Goal: Transaction & Acquisition: Purchase product/service

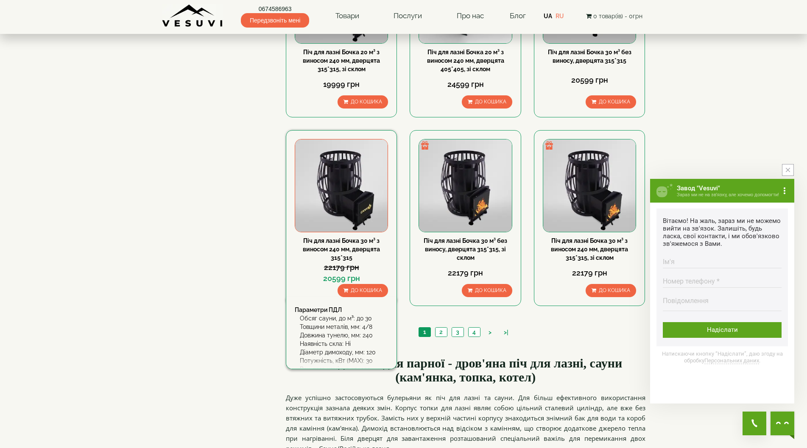
scroll to position [806, 0]
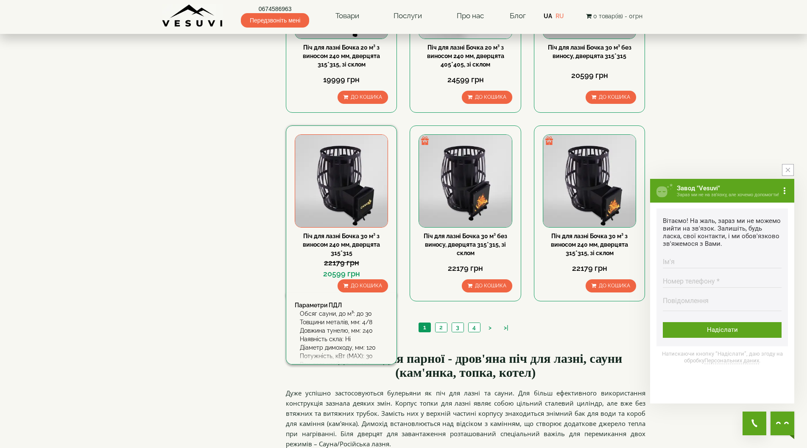
click at [373, 289] on span "До кошика" at bounding box center [366, 286] width 31 height 6
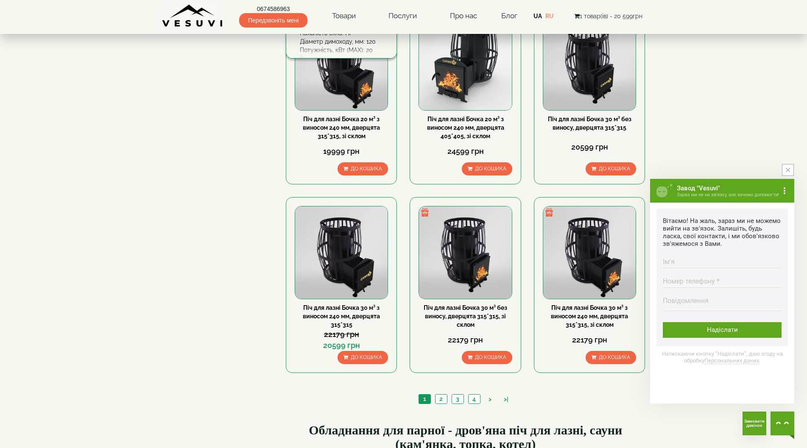
scroll to position [764, 0]
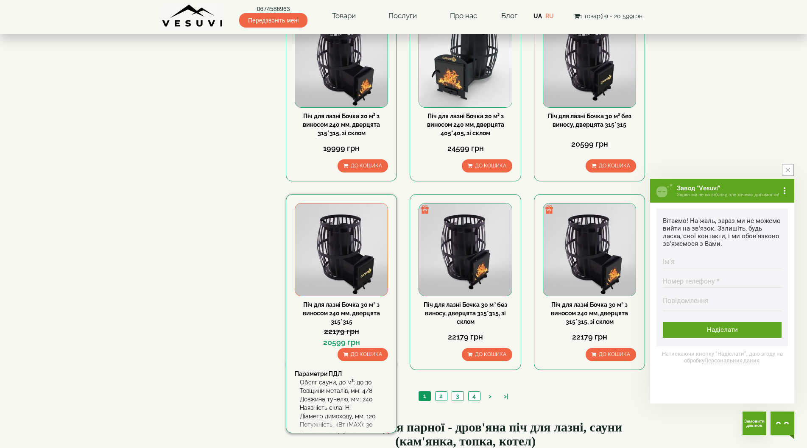
click at [368, 273] on img at bounding box center [341, 250] width 92 height 92
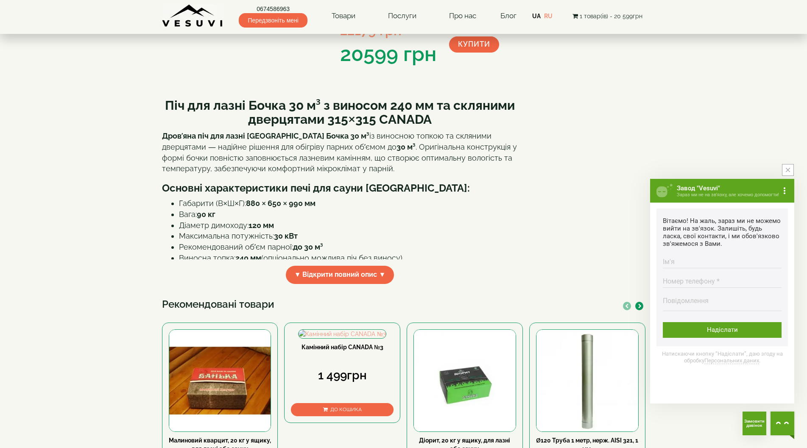
scroll to position [170, 0]
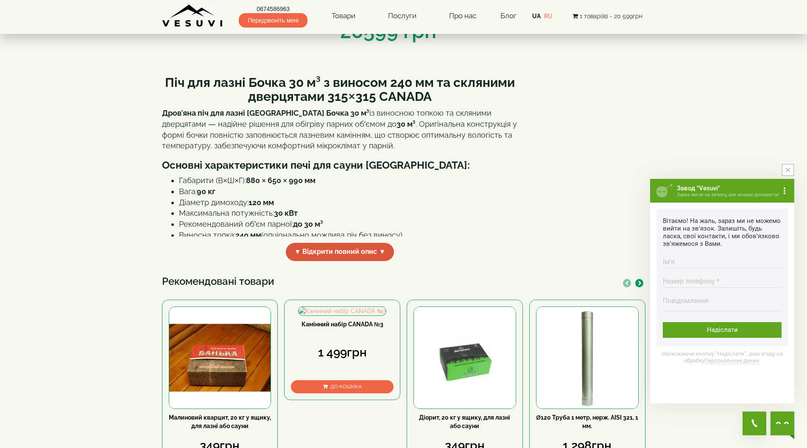
click at [369, 261] on span "▼ Відкрити повний опис ▼" at bounding box center [340, 252] width 109 height 18
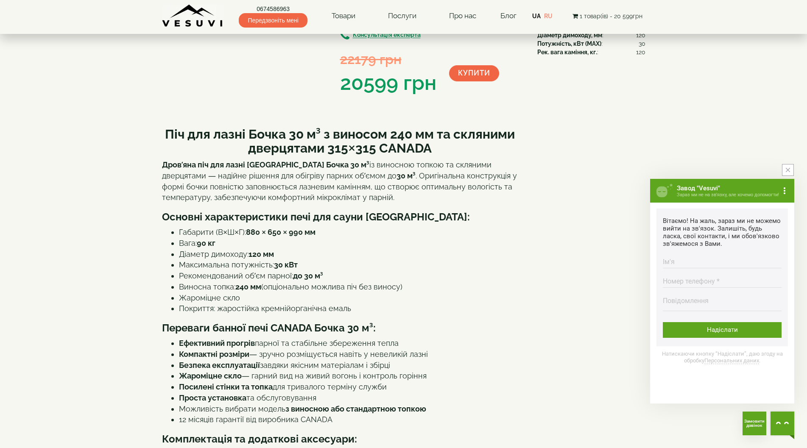
scroll to position [0, 0]
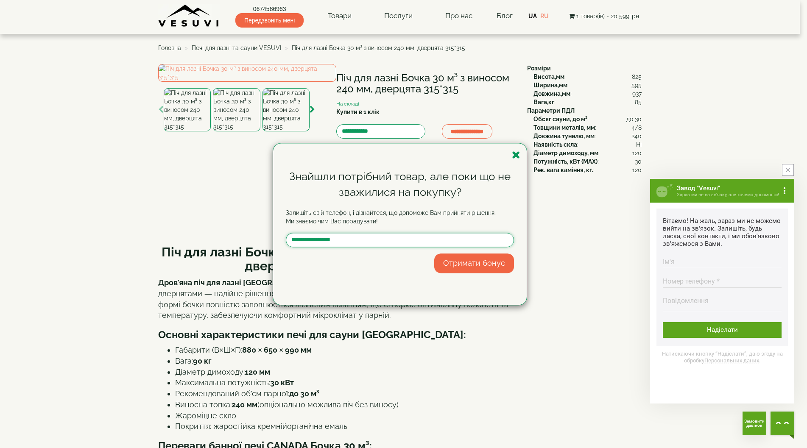
click at [325, 241] on input "text" at bounding box center [400, 240] width 228 height 14
type input "**********"
click at [463, 264] on button "Отримати бонус" at bounding box center [474, 264] width 80 height 20
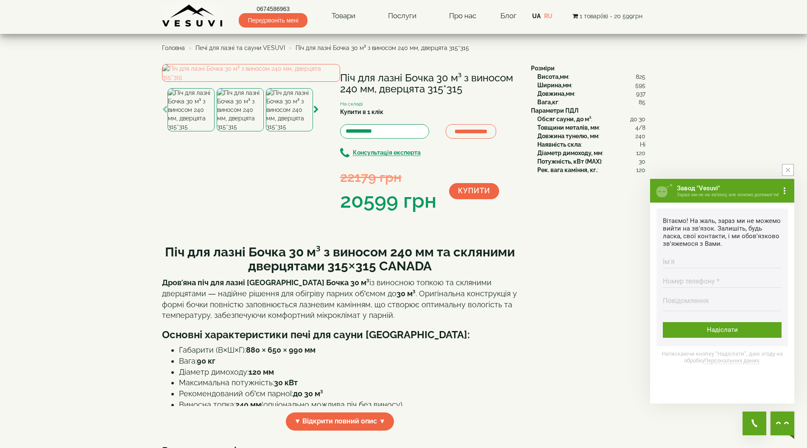
scroll to position [255, 0]
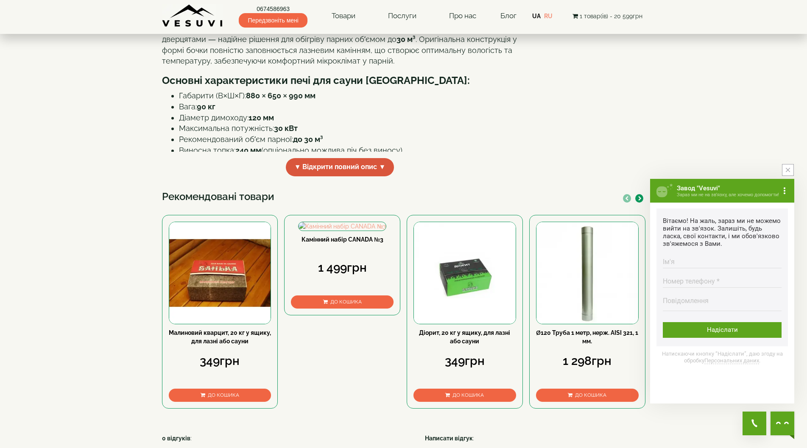
click at [352, 177] on span "▼ Відкрити повний опис ▼" at bounding box center [340, 167] width 109 height 18
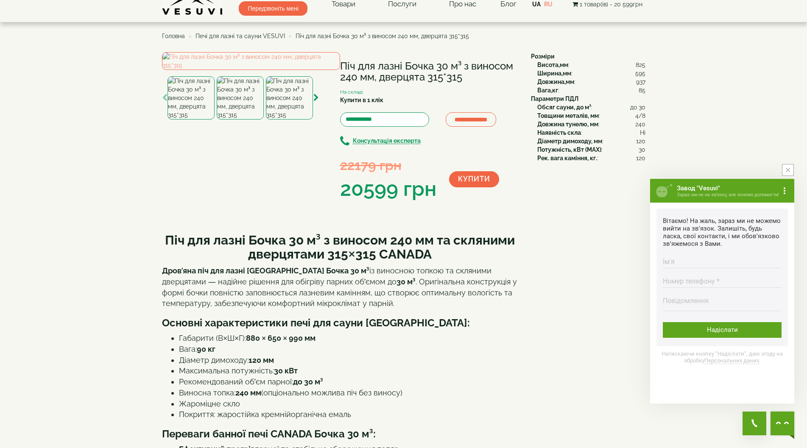
scroll to position [0, 0]
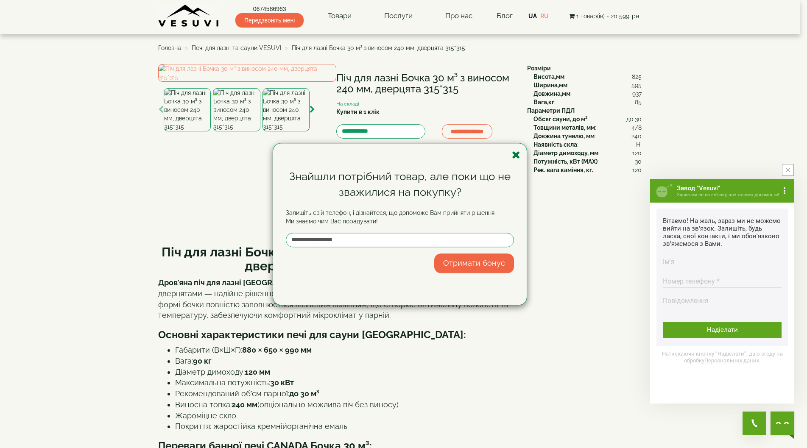
click at [516, 154] on icon "button" at bounding box center [516, 155] width 8 height 11
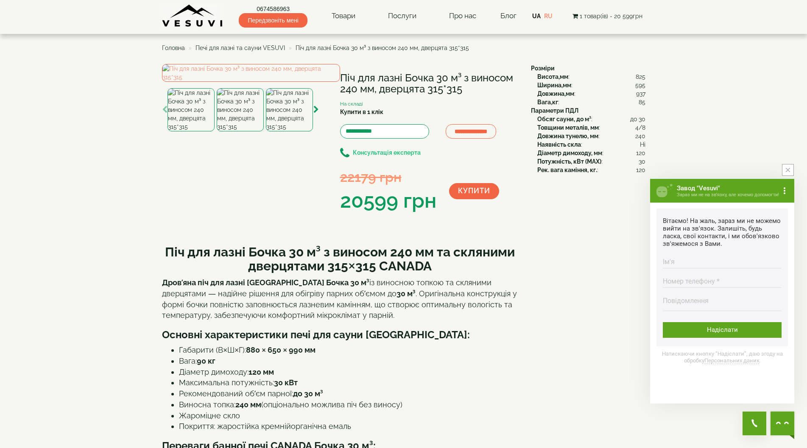
click at [393, 152] on b "Консультація експерта" at bounding box center [387, 153] width 68 height 7
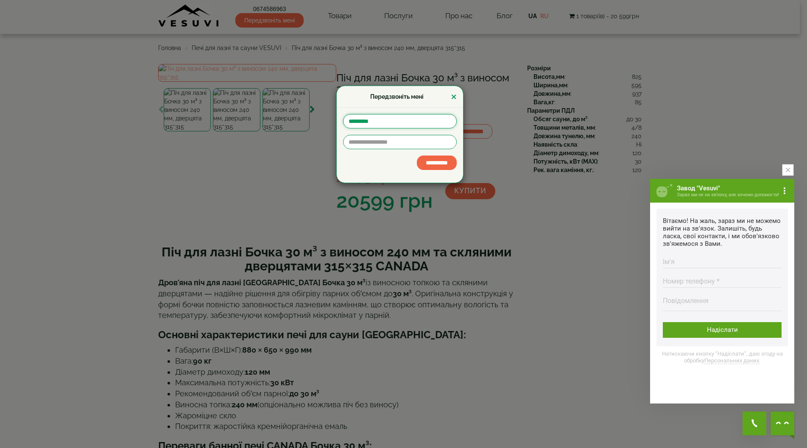
click at [392, 119] on input "text" at bounding box center [400, 121] width 114 height 14
type input "**********"
click at [399, 141] on input "tel" at bounding box center [400, 142] width 114 height 14
type input "**********"
click at [425, 164] on input "**********" at bounding box center [437, 163] width 40 height 14
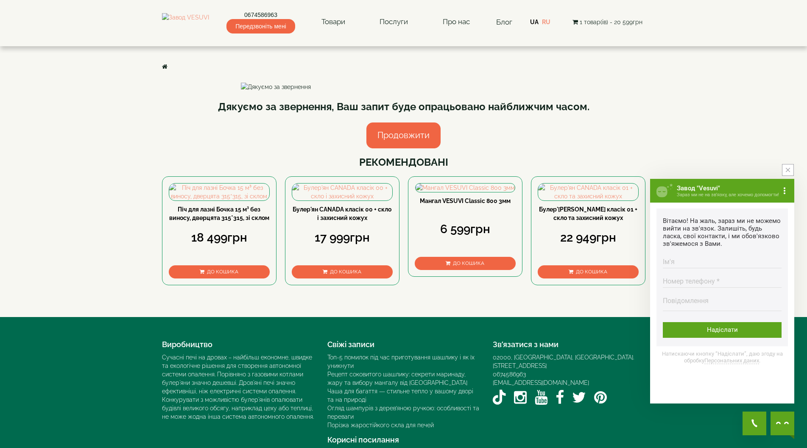
click at [276, 25] on span "Передзвоніть мені" at bounding box center [261, 26] width 68 height 14
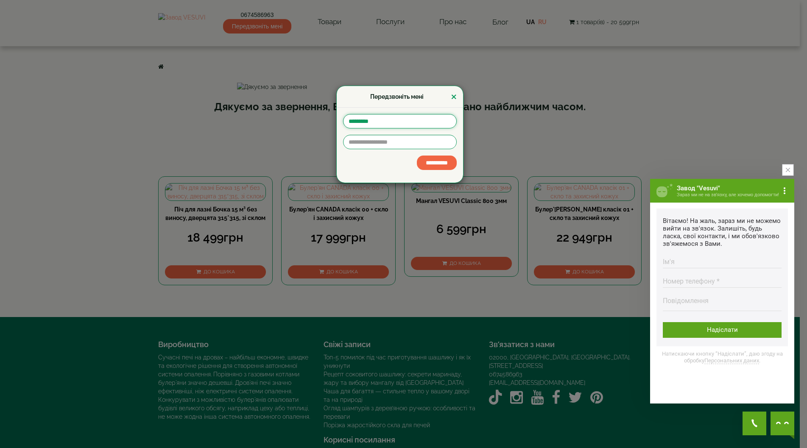
click at [384, 119] on input "text" at bounding box center [400, 121] width 114 height 14
type input "**********"
click at [384, 140] on input "tel" at bounding box center [400, 142] width 114 height 14
type input "**********"
click at [436, 165] on input "**********" at bounding box center [437, 163] width 40 height 14
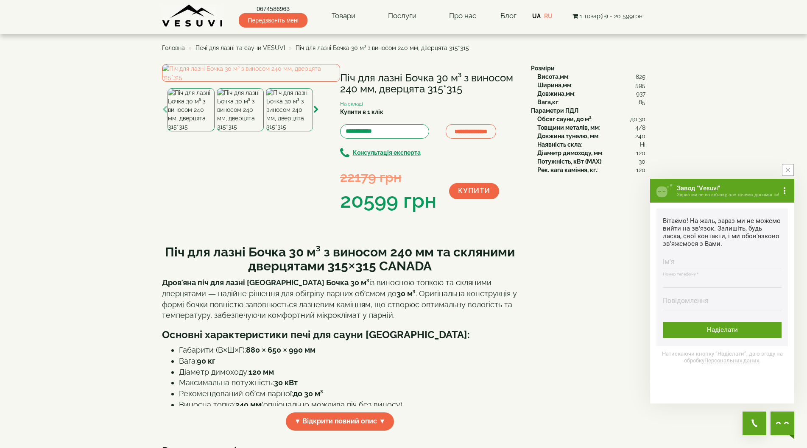
click at [696, 280] on input "Номер телефону * Номер повинен містити від 9 до 16 цифр" at bounding box center [722, 280] width 119 height 17
click at [687, 262] on input "Ім'я Введіть ім'я" at bounding box center [722, 260] width 119 height 17
type input "*"
type input "****"
click at [689, 275] on input "Номер телефону * Номер повинен містити від 9 до 16 цифр" at bounding box center [722, 280] width 119 height 17
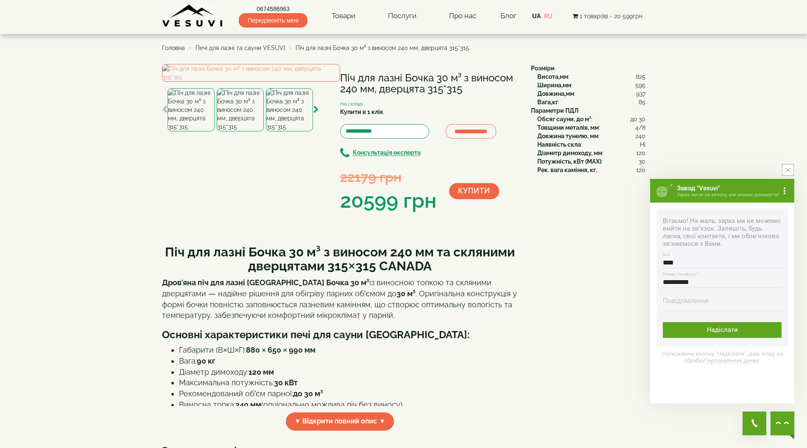
type input "**********"
click at [694, 302] on textarea "Повідомлення Максимальна довжина тексту 500 символів" at bounding box center [722, 304] width 119 height 14
type textarea "**********"
click at [718, 338] on div "Надіслати" at bounding box center [722, 330] width 119 height 16
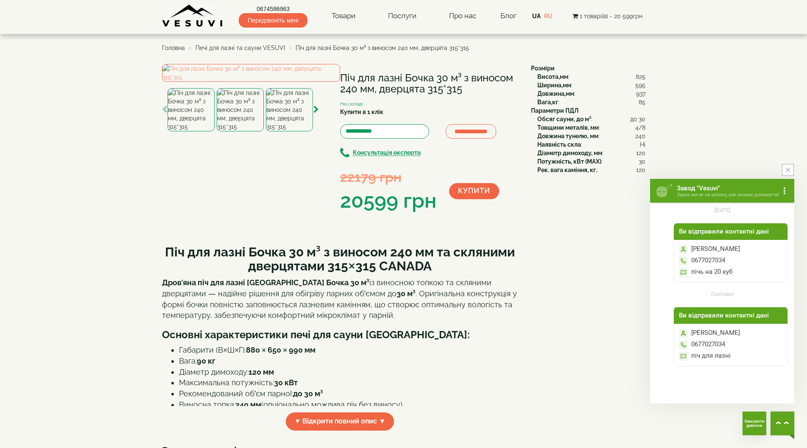
click at [736, 317] on div "Ви відправили контактні дані" at bounding box center [731, 316] width 104 height 6
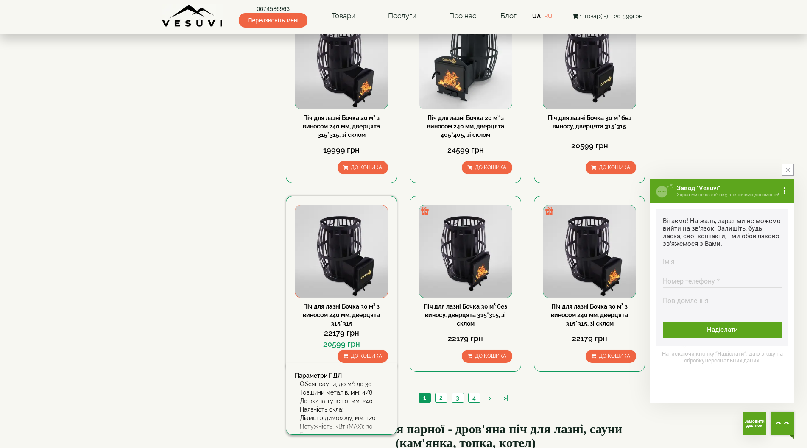
scroll to position [806, 0]
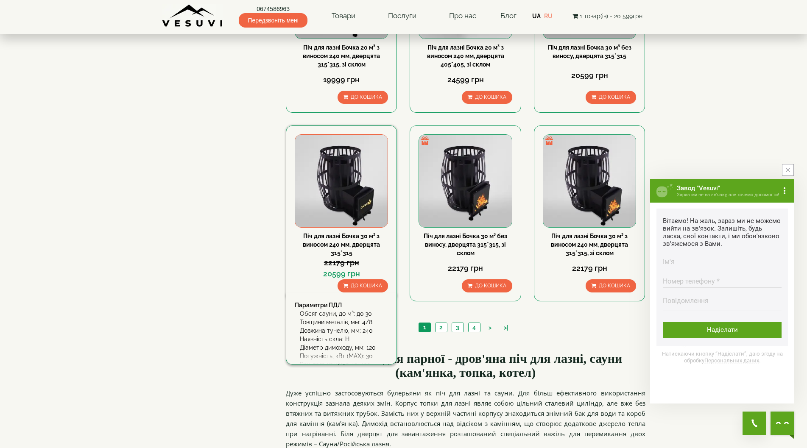
click at [302, 255] on div "Піч для лазні Бочка 30 м³ з виносом 240 мм, дверцята 315*315" at bounding box center [341, 244] width 93 height 25
click at [299, 257] on div "Піч для лазні Бочка 30 м³ з виносом 240 мм, дверцята 315*315" at bounding box center [341, 244] width 93 height 25
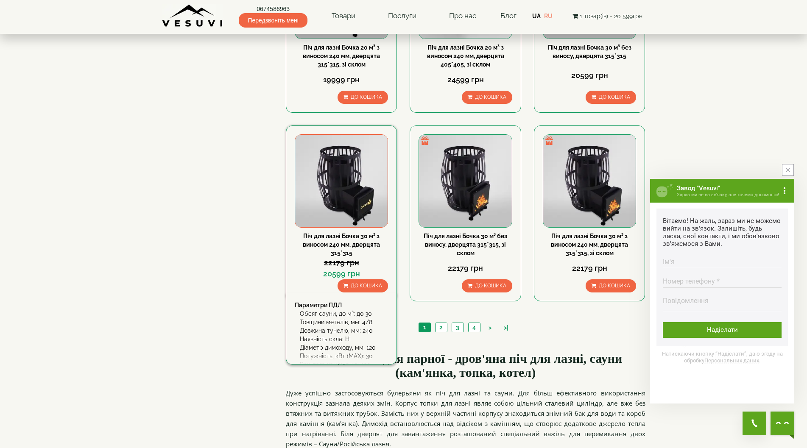
click at [308, 259] on div "22179 грн" at bounding box center [341, 263] width 93 height 11
click at [304, 283] on div "До кошика" at bounding box center [341, 286] width 93 height 13
click at [297, 272] on div "20599 грн" at bounding box center [341, 274] width 93 height 11
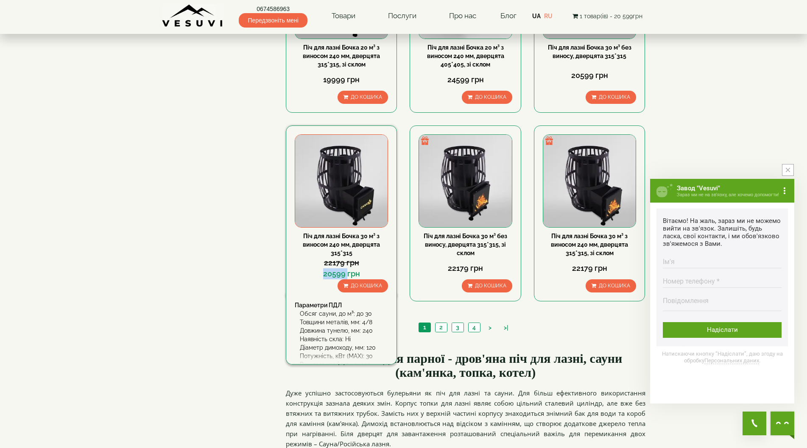
click at [297, 272] on div "20599 грн" at bounding box center [341, 274] width 93 height 11
click at [296, 263] on div "22179 грн" at bounding box center [341, 263] width 93 height 11
click at [296, 262] on div "22179 грн" at bounding box center [341, 263] width 93 height 11
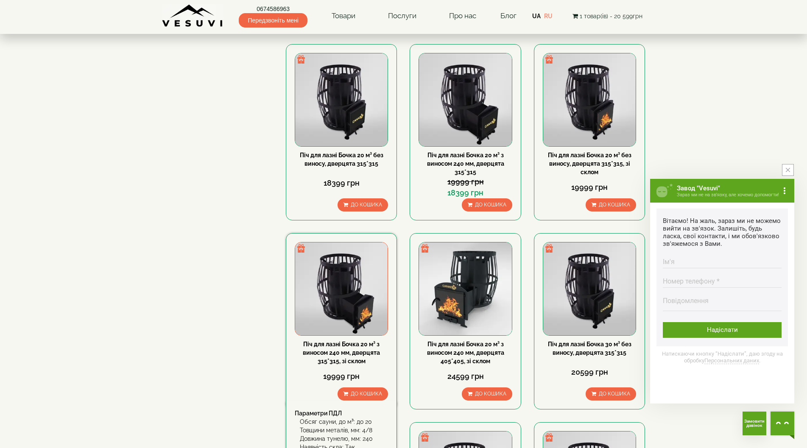
scroll to position [764, 0]
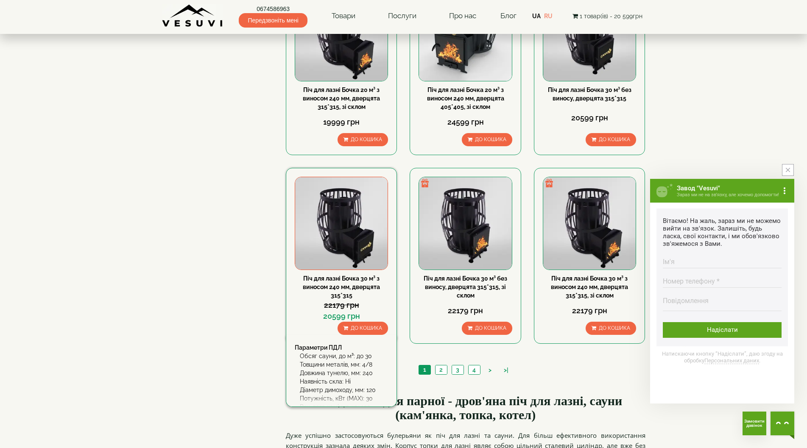
click at [306, 319] on div "20599 грн" at bounding box center [341, 316] width 93 height 11
click at [301, 322] on div "20599 грн" at bounding box center [341, 316] width 93 height 11
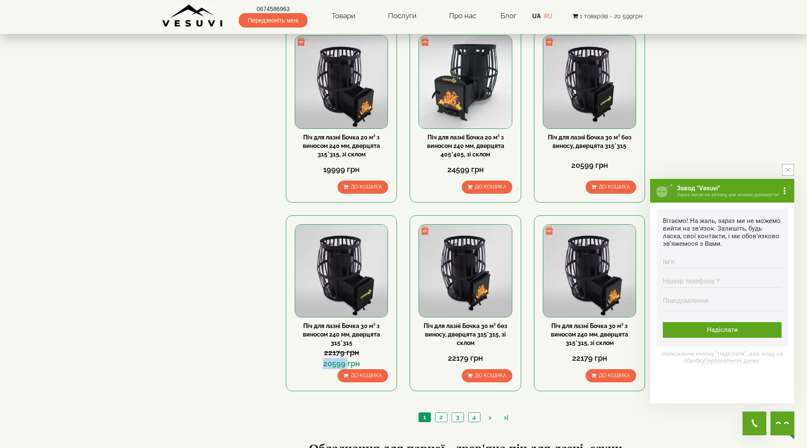
scroll to position [806, 0]
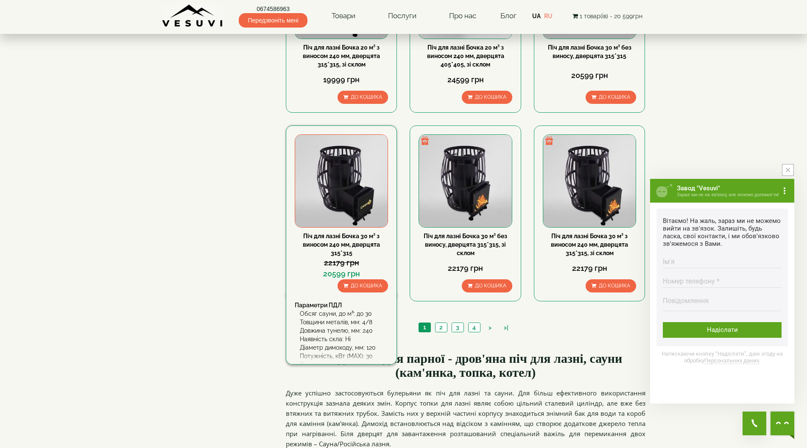
click at [301, 310] on div "Обсяг сауни, до м³: до 30" at bounding box center [344, 314] width 88 height 8
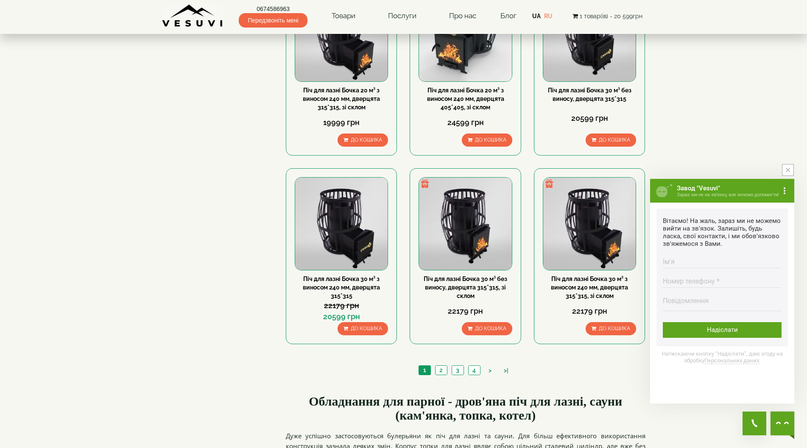
scroll to position [891, 0]
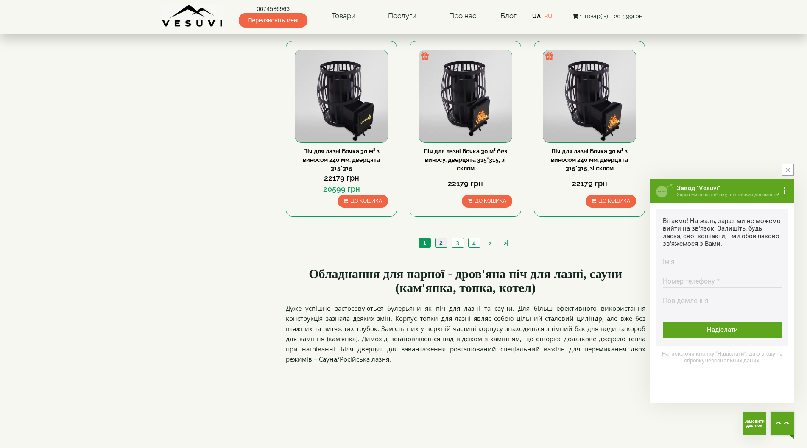
click at [440, 242] on link "2" at bounding box center [441, 242] width 12 height 9
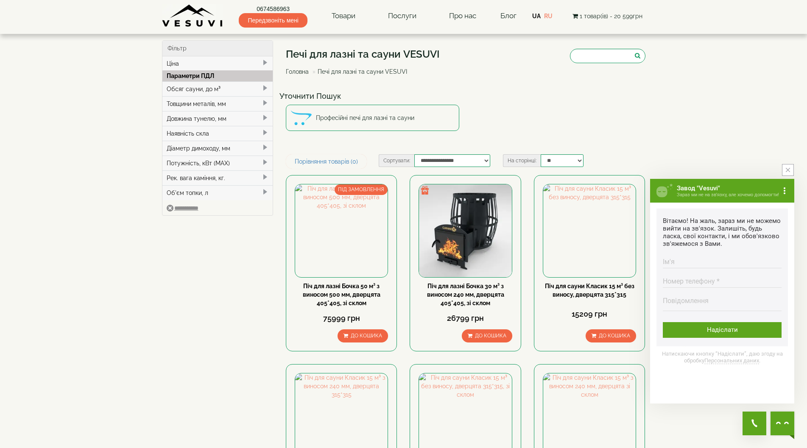
click at [266, 191] on span at bounding box center [265, 192] width 7 height 7
click at [219, 88] on div "Обсяг сауни, до м³" at bounding box center [218, 88] width 111 height 15
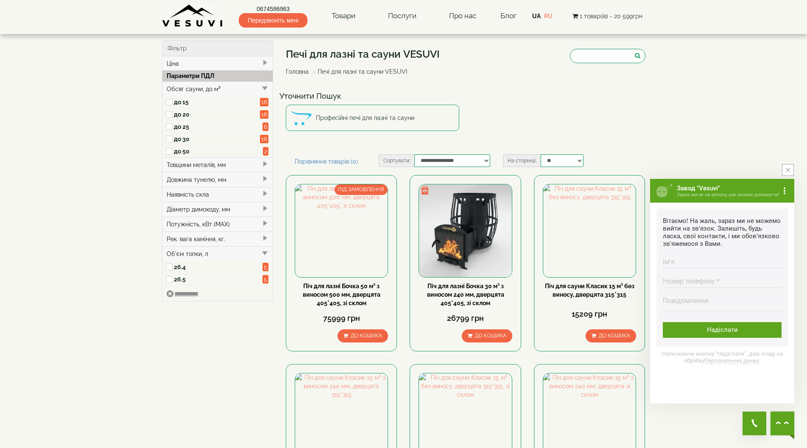
click at [185, 125] on label "до 25" at bounding box center [217, 127] width 87 height 8
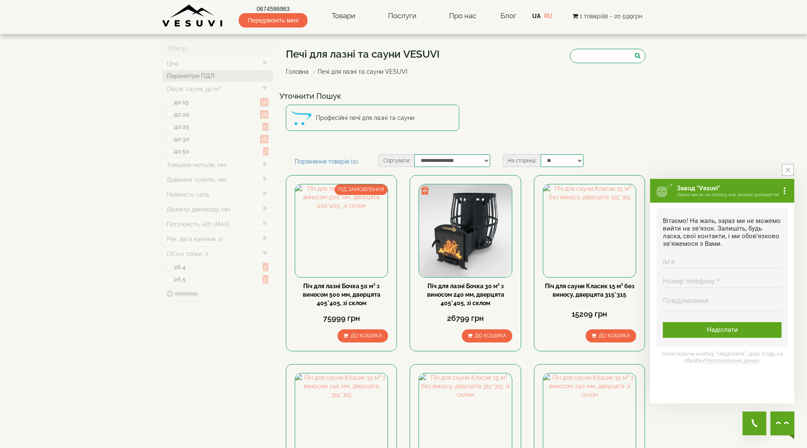
type input "*****"
